Goal: Task Accomplishment & Management: Use online tool/utility

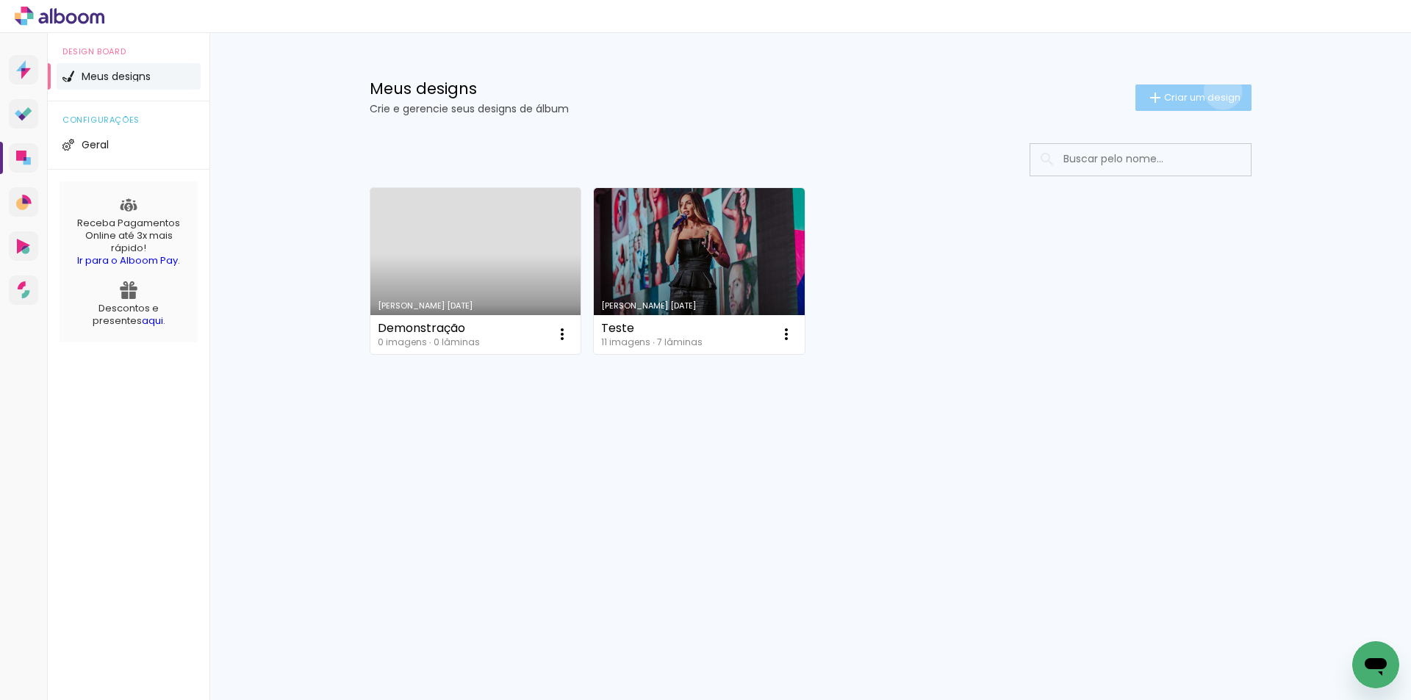
click at [1220, 93] on span "Criar um design" at bounding box center [1202, 98] width 76 height 10
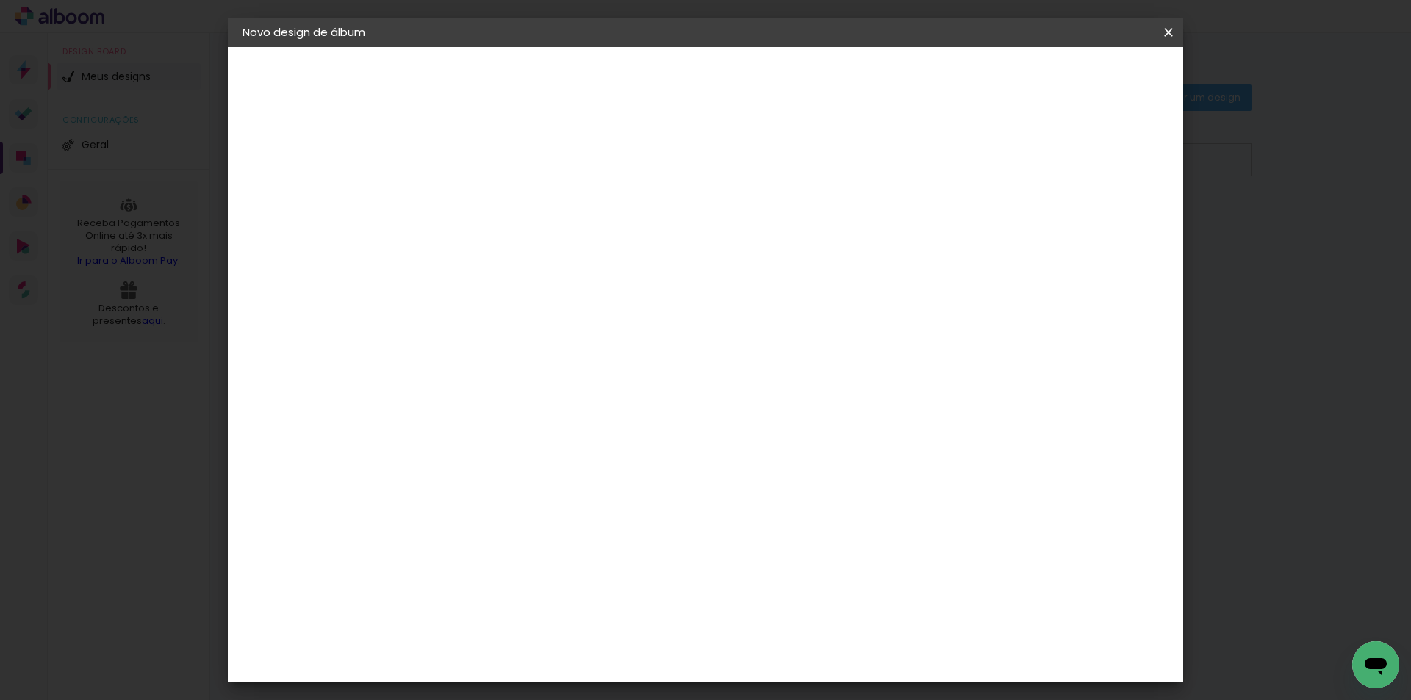
click at [483, 188] on input at bounding box center [483, 197] width 0 height 23
type input "Teste"
type paper-input "Teste"
click at [331, 153] on div "2. Especificações" at bounding box center [323, 151] width 161 height 18
click at [312, 257] on div "3. Revisão" at bounding box center [323, 257] width 161 height 18
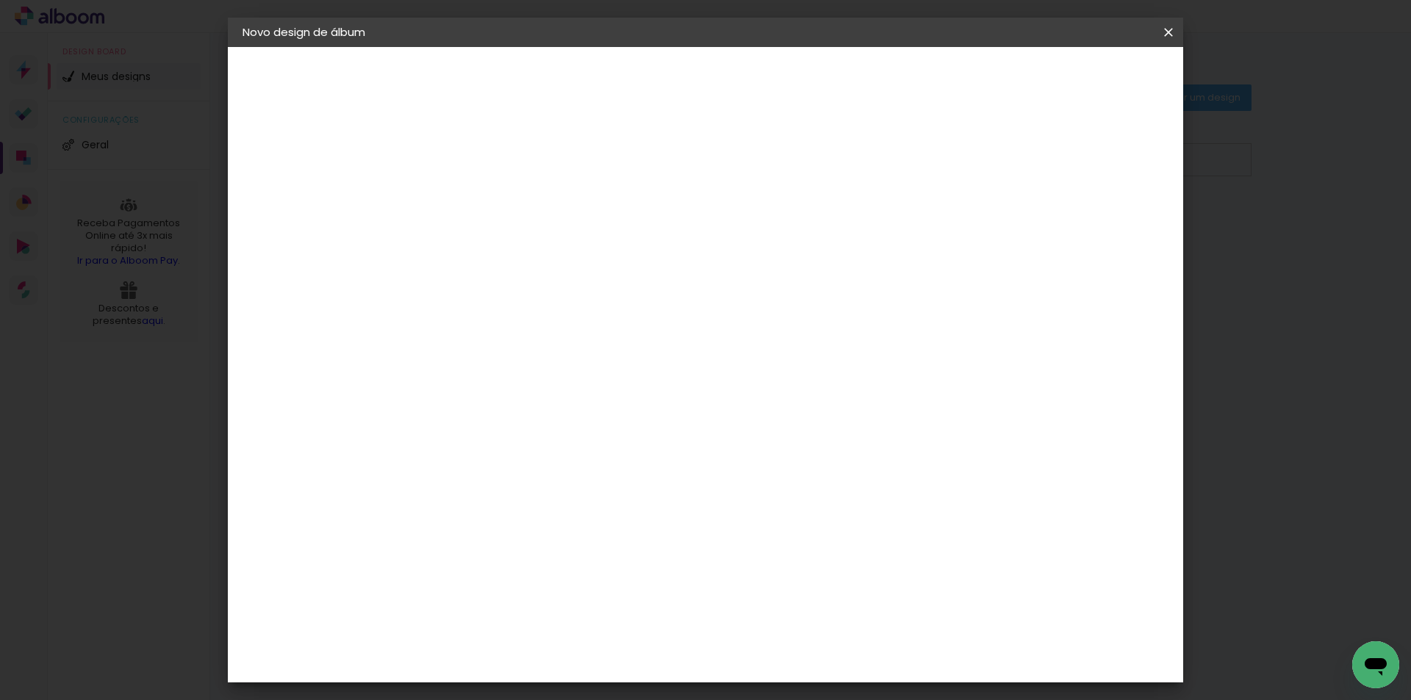
click at [633, 70] on paper-button "Avançar" at bounding box center [597, 77] width 72 height 25
click at [495, 401] on div "Clic Pro" at bounding box center [483, 413] width 21 height 24
click at [509, 484] on div "Go image" at bounding box center [491, 496] width 36 height 24
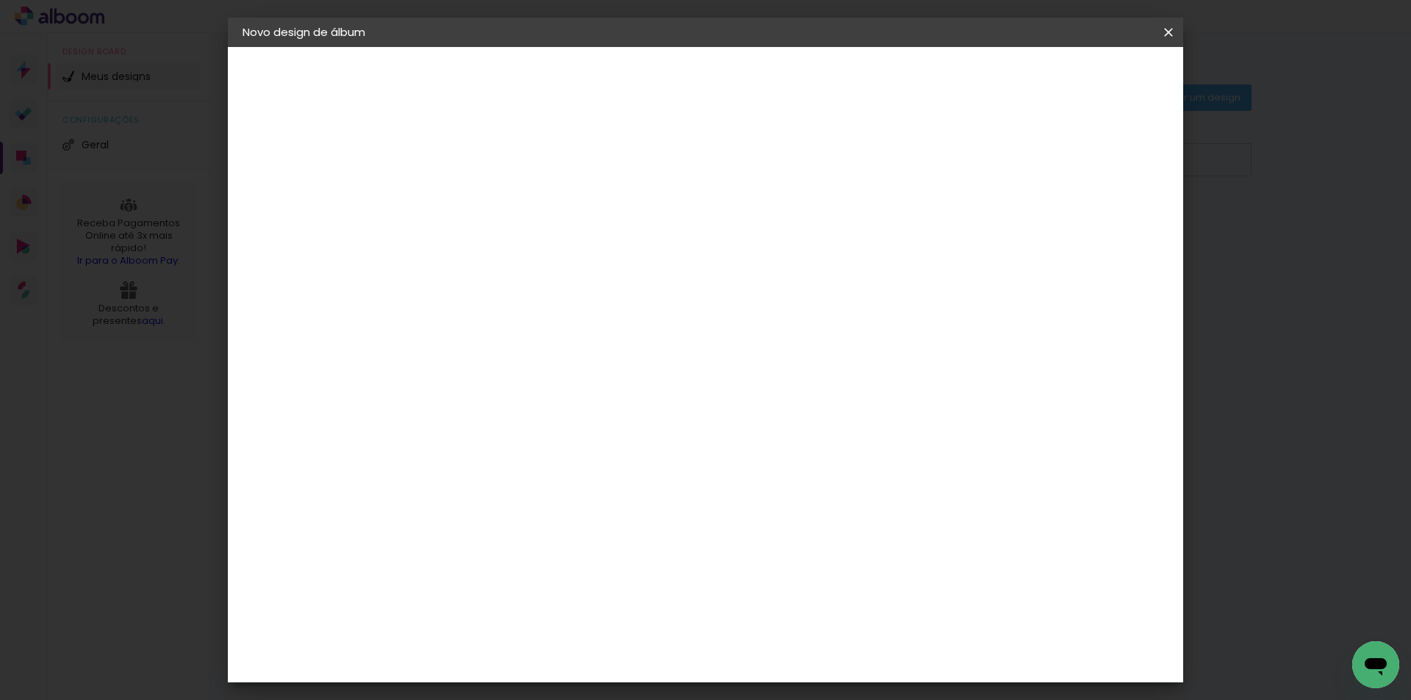
scroll to position [1764, 0]
click at [0, 0] on slot "Avançar" at bounding box center [0, 0] width 0 height 0
click at [563, 238] on paper-input-container "Linha" at bounding box center [520, 256] width 85 height 37
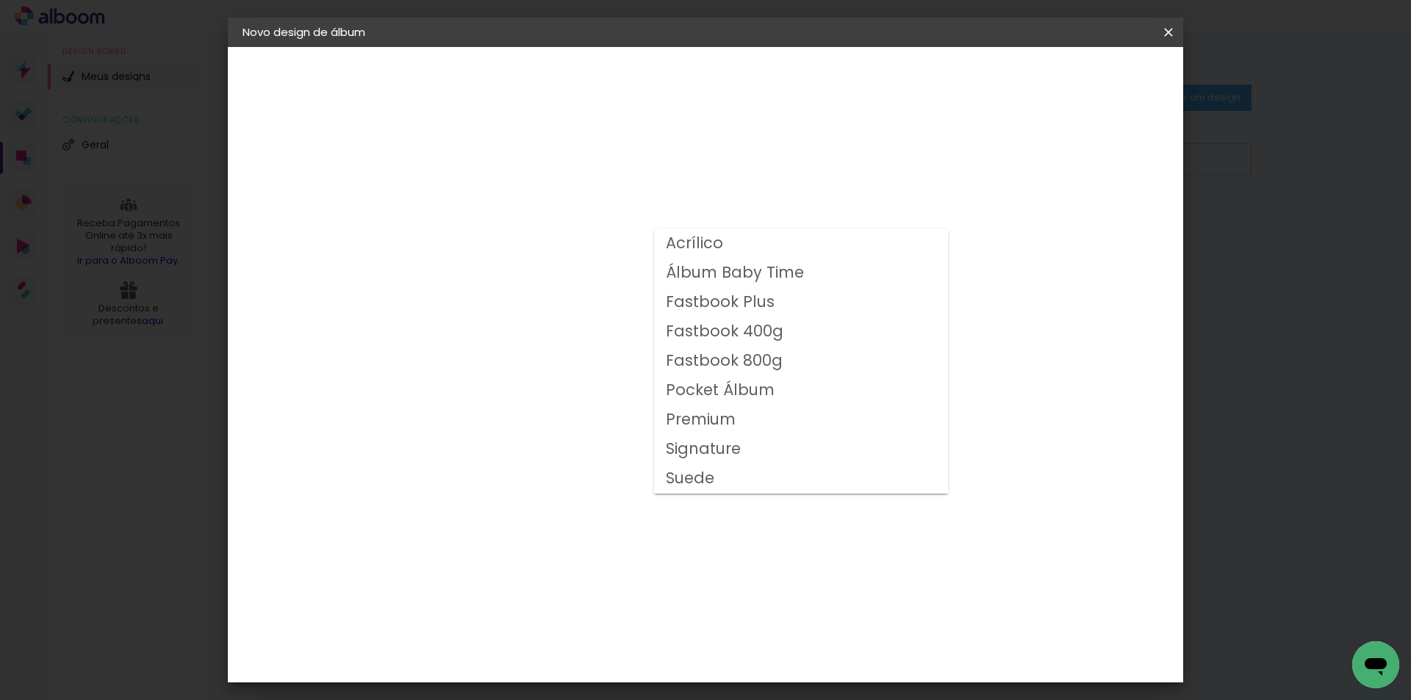
click at [808, 255] on div at bounding box center [801, 354] width 294 height 265
click at [0, 0] on slot "Pocket Álbum" at bounding box center [0, 0] width 0 height 0
type input "Pocket Álbum"
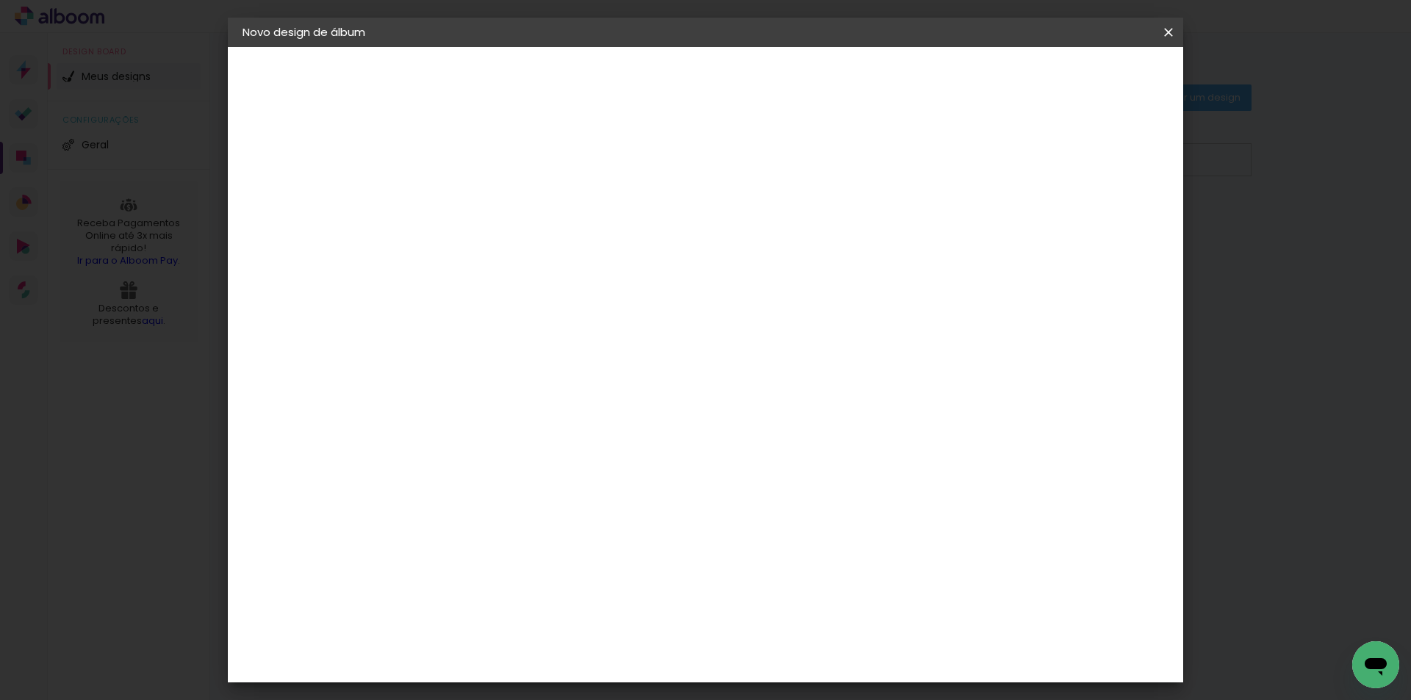
click at [505, 303] on div at bounding box center [496, 308] width 18 height 12
click at [582, 409] on span "10 × 10" at bounding box center [548, 411] width 68 height 30
click at [0, 0] on slot "Avançar" at bounding box center [0, 0] width 0 height 0
click at [468, 164] on input "2" at bounding box center [471, 158] width 51 height 18
click at [1175, 40] on paper-icon-button at bounding box center [1168, 32] width 29 height 26
